Goal: Find specific page/section: Find specific page/section

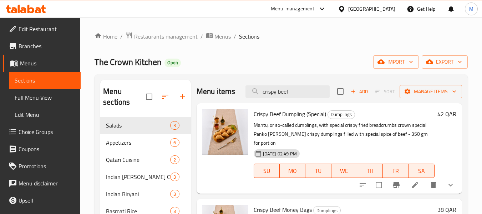
click at [190, 39] on span "Restaurants management" at bounding box center [165, 36] width 63 height 9
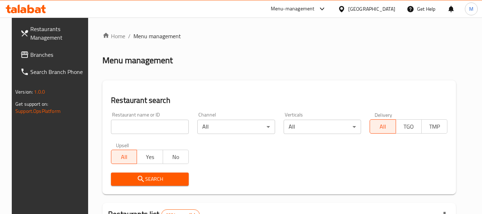
click at [51, 55] on span "Branches" at bounding box center [58, 54] width 56 height 9
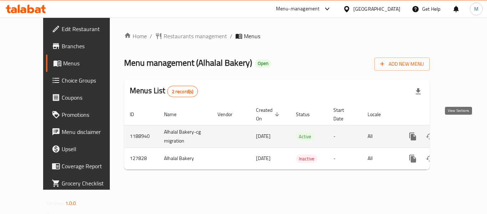
click at [460, 132] on icon "enhanced table" at bounding box center [464, 136] width 9 height 9
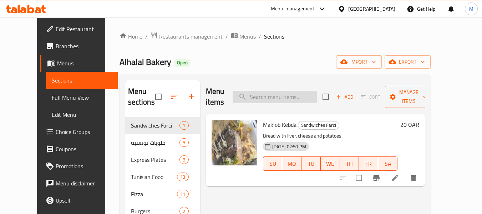
click at [294, 93] on input "search" at bounding box center [274, 97] width 84 height 12
paste input "سندويج ملاوي"
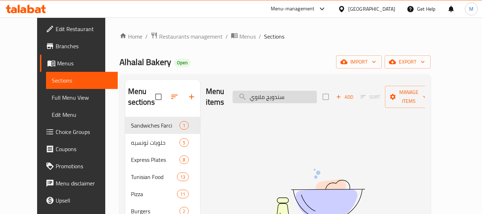
click at [291, 91] on input "سندويج ملاوي" at bounding box center [274, 97] width 84 height 12
click at [286, 94] on input "سندويج ملاوي" at bounding box center [274, 97] width 84 height 12
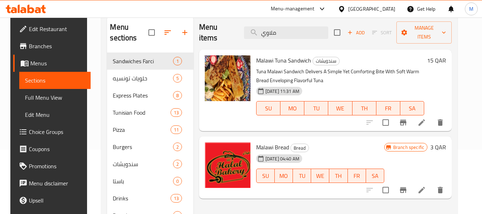
scroll to position [71, 0]
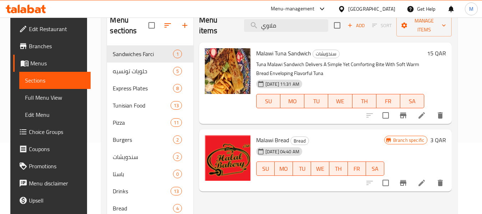
type input "ملاوي"
